Goal: Task Accomplishment & Management: Complete application form

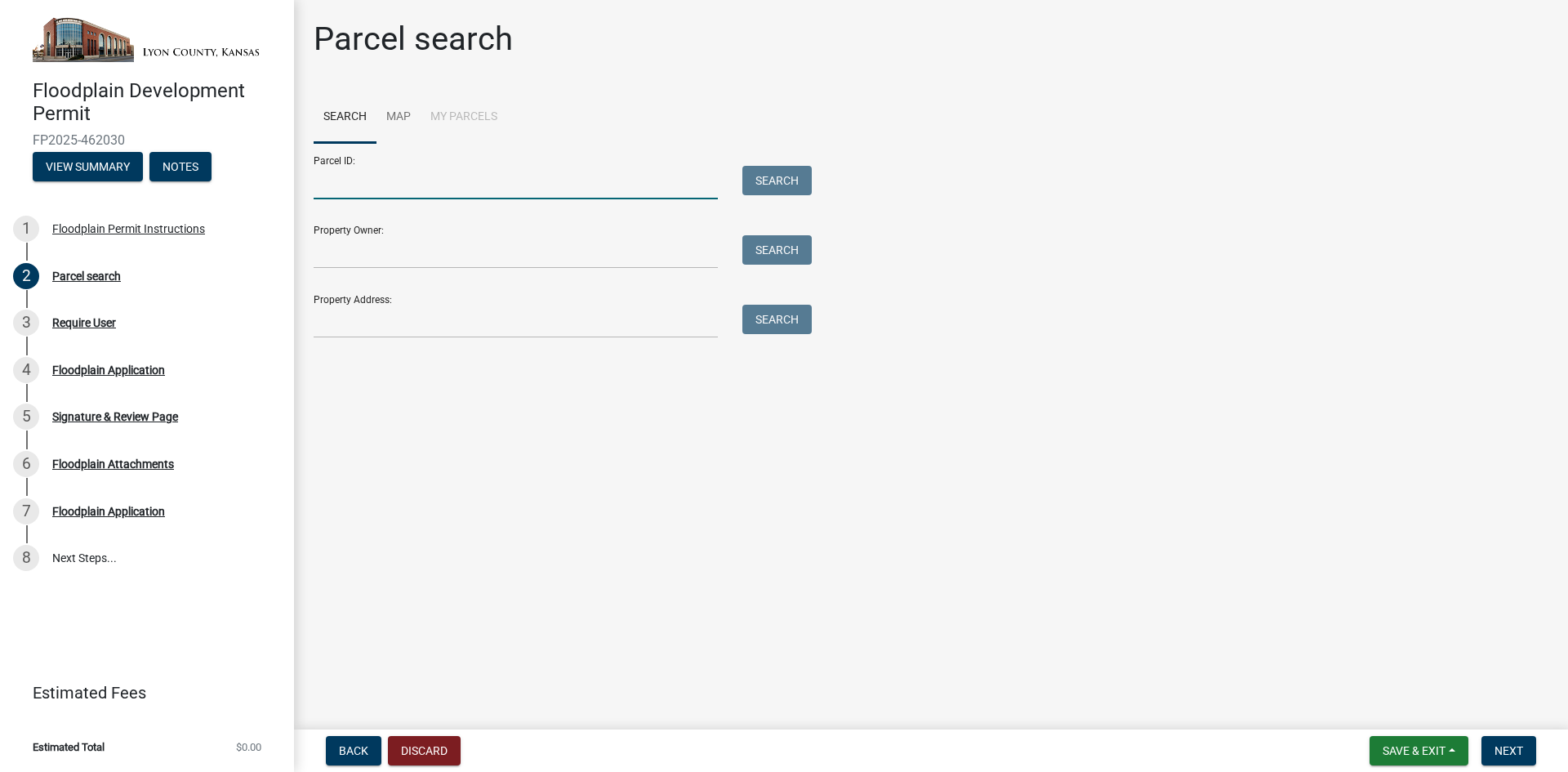
click at [468, 193] on input "Parcel ID:" at bounding box center [516, 182] width 405 height 34
click at [551, 186] on input "Parcel ID:" at bounding box center [516, 182] width 405 height 34
paste input "1941700000002000"
type input "1941700000002000"
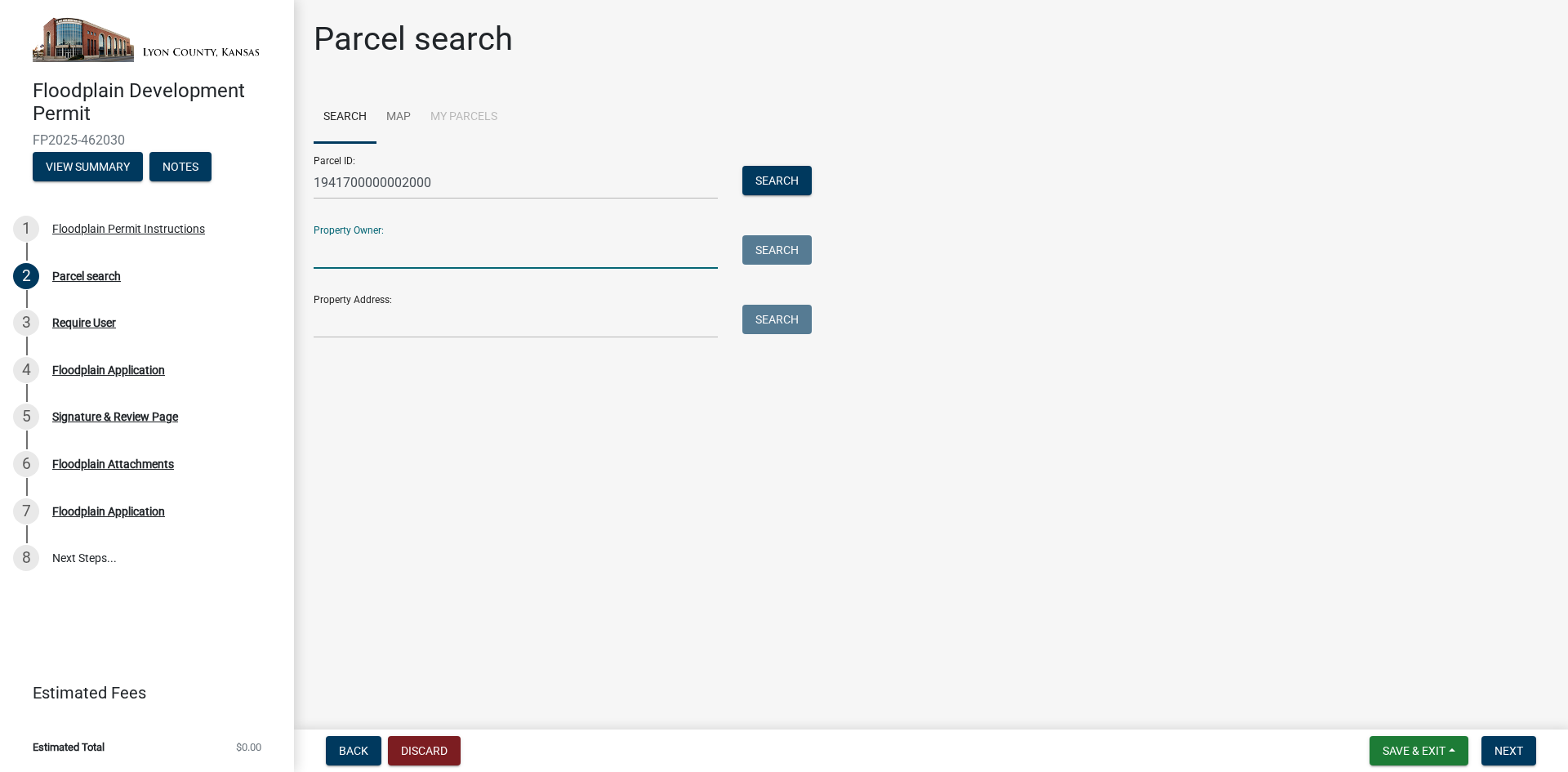
click at [506, 260] on input "Property Owner:" at bounding box center [516, 252] width 405 height 34
click at [450, 248] on input "Property Owner:" at bounding box center [516, 252] width 405 height 34
paste input "BOARD OF COUNTY COMMISSIONERS OF [GEOGRAPHIC_DATA] [US_STATE]"
type input "BOARD OF COUNTY COMMISSIONERS OF [GEOGRAPHIC_DATA] [US_STATE]"
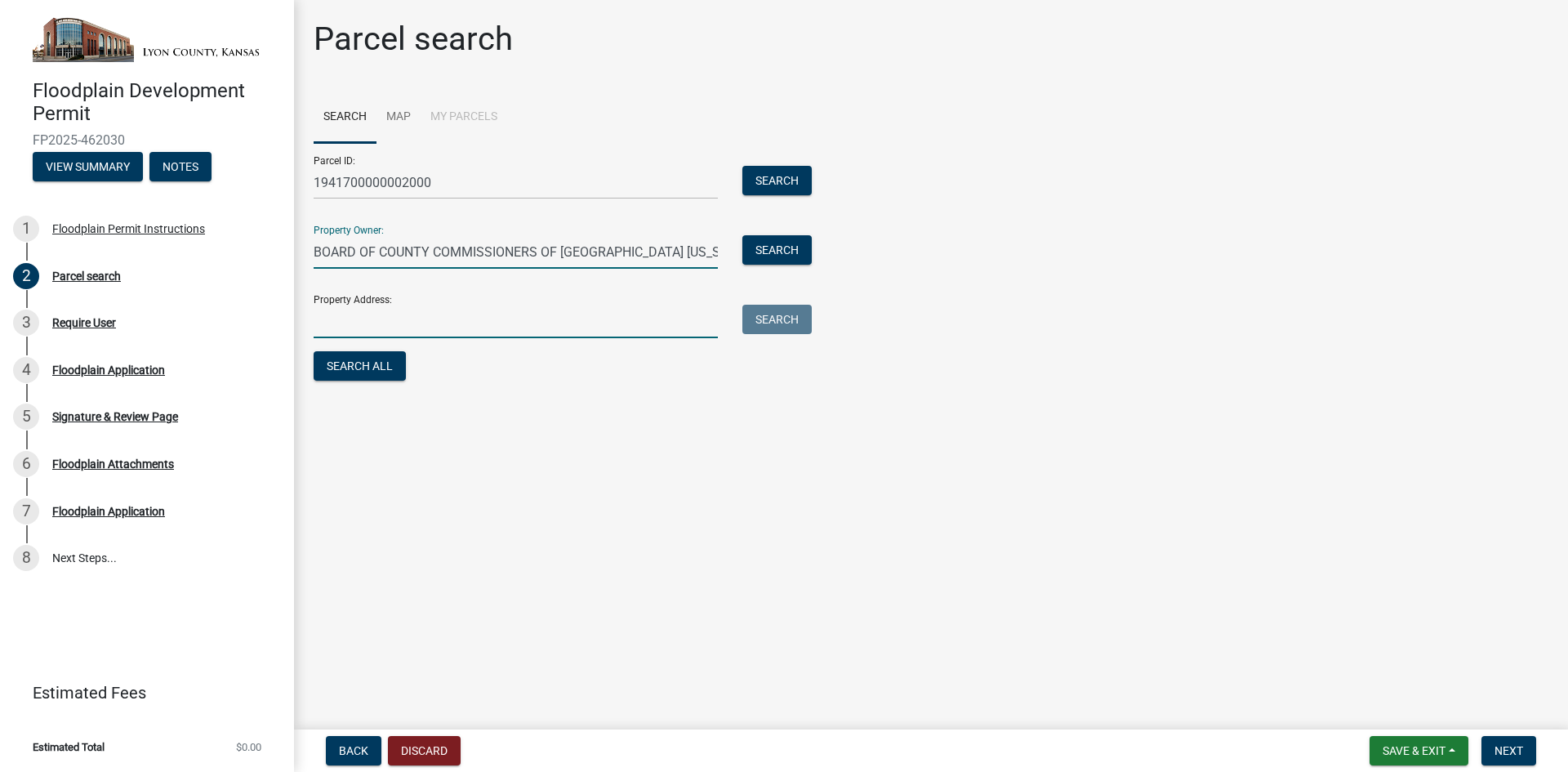
click at [365, 321] on input "Property Address:" at bounding box center [516, 321] width 405 height 34
paste input "[STREET_ADDRESS]"
type input "[STREET_ADDRESS]"
drag, startPoint x: 598, startPoint y: 317, endPoint x: 299, endPoint y: 312, distance: 299.0
click at [302, 310] on div "[STREET_ADDRESS]" at bounding box center [515, 321] width 428 height 34
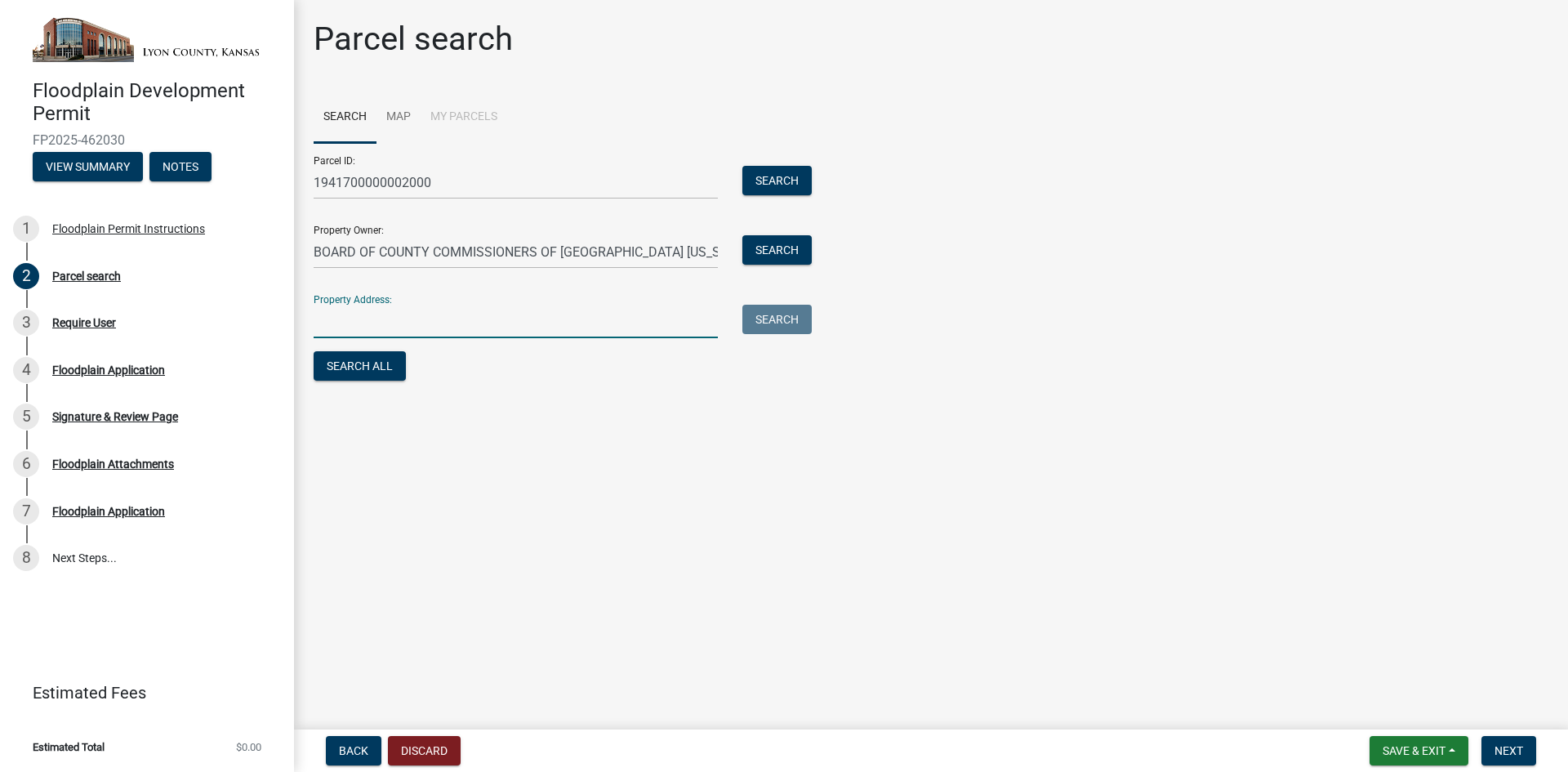
paste input "W [GEOGRAPHIC_DATA]"
click at [332, 322] on input "W [GEOGRAPHIC_DATA]" at bounding box center [516, 321] width 405 height 34
type input "W [GEOGRAPHIC_DATA]"
click at [755, 183] on button "Search" at bounding box center [777, 180] width 70 height 29
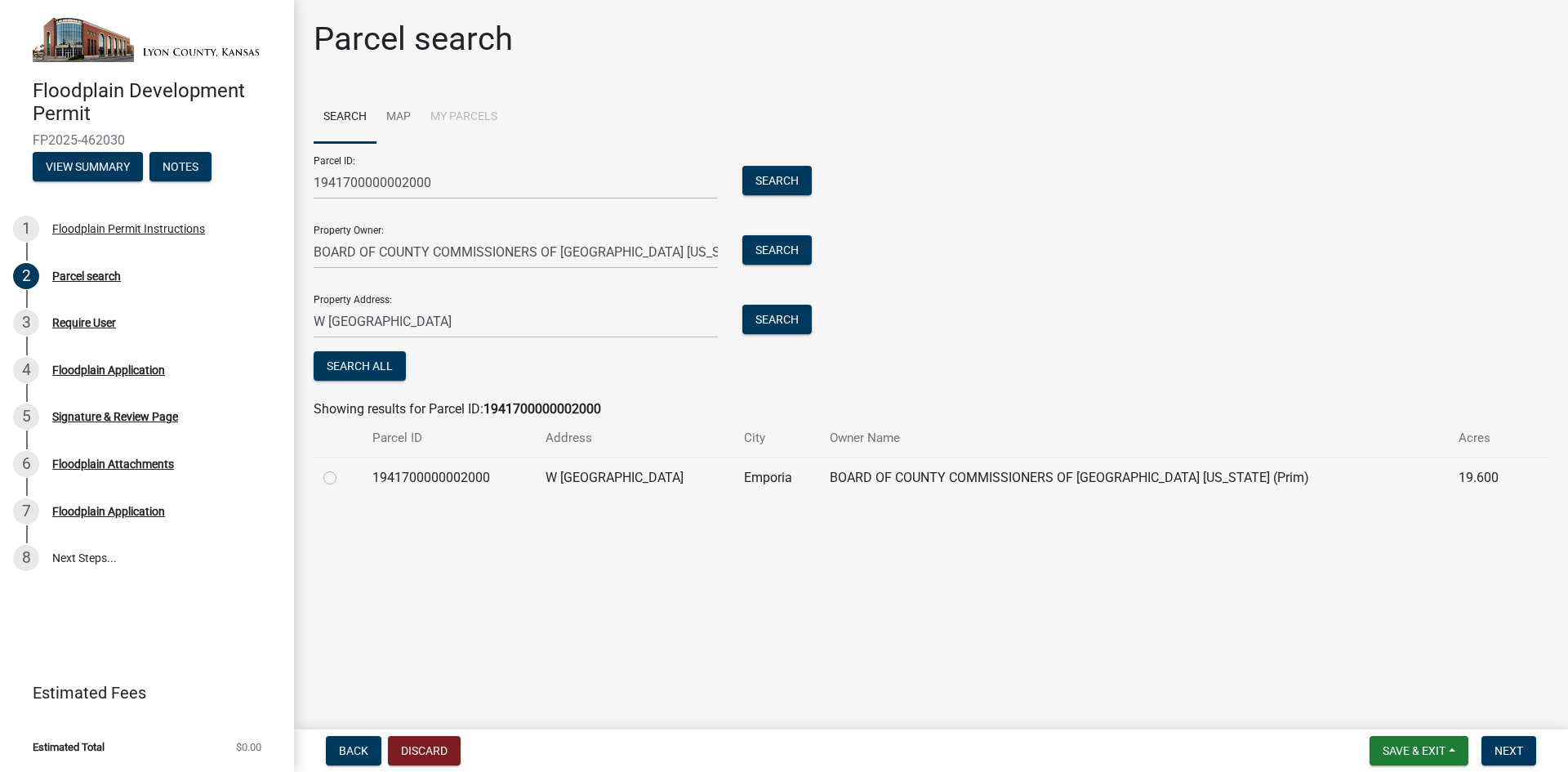
click at [343, 468] on label at bounding box center [343, 468] width 0 height 0
click at [343, 477] on input "radio" at bounding box center [349, 473] width 11 height 11
radio input "true"
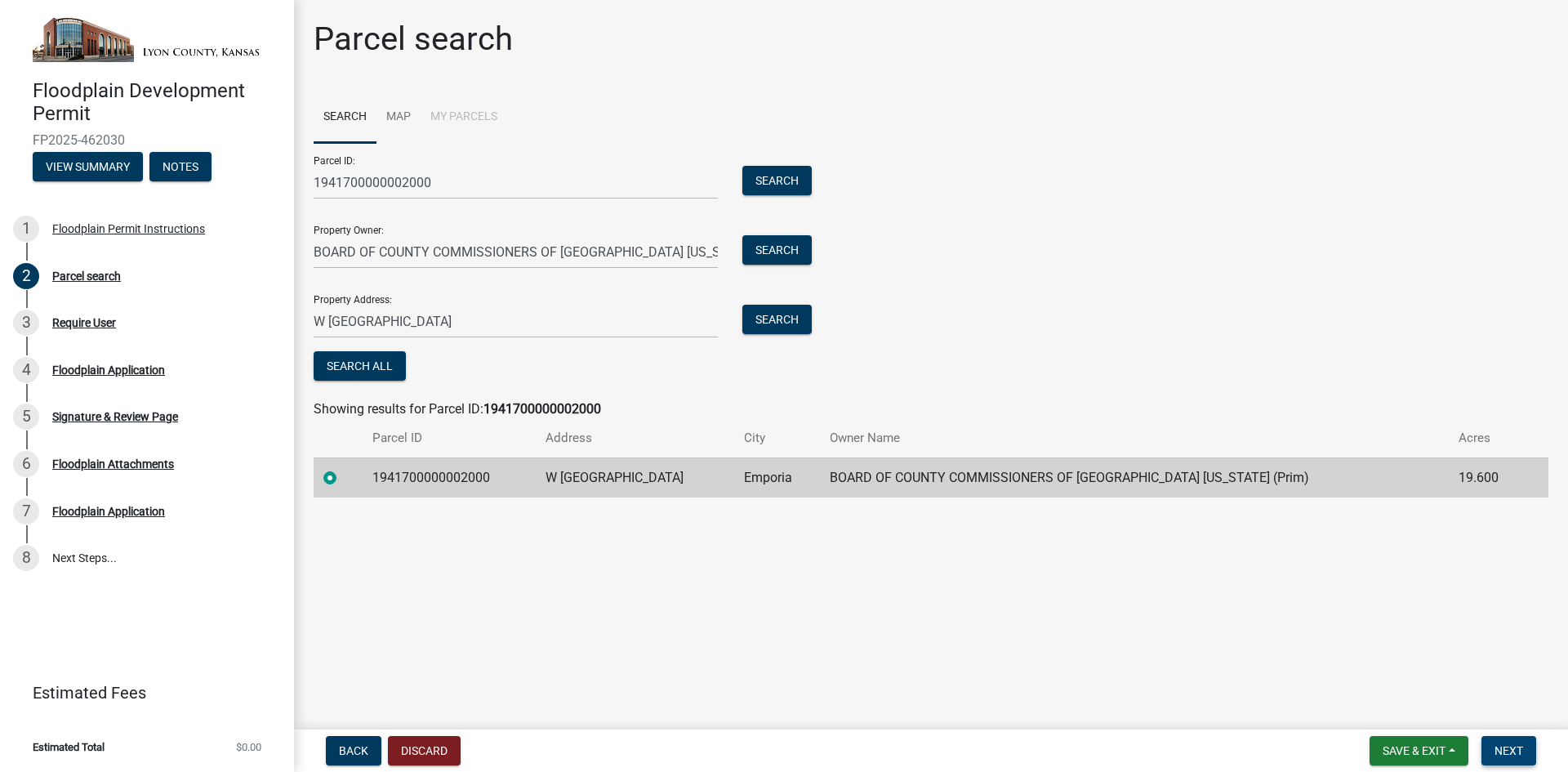
click at [1497, 743] on button "Next" at bounding box center [1509, 751] width 55 height 29
